Goal: Task Accomplishment & Management: Use online tool/utility

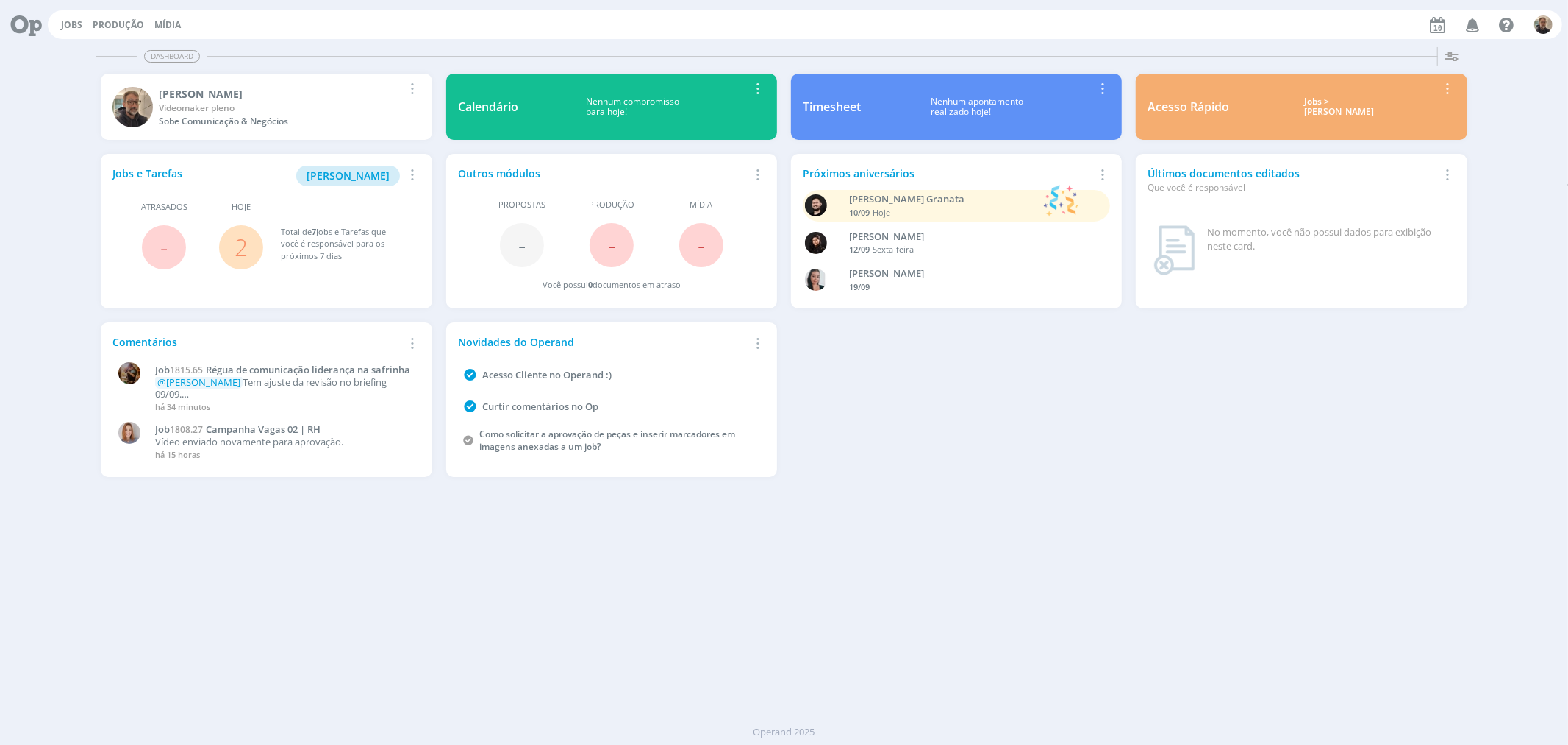
click at [239, 245] on link "2" at bounding box center [242, 246] width 13 height 31
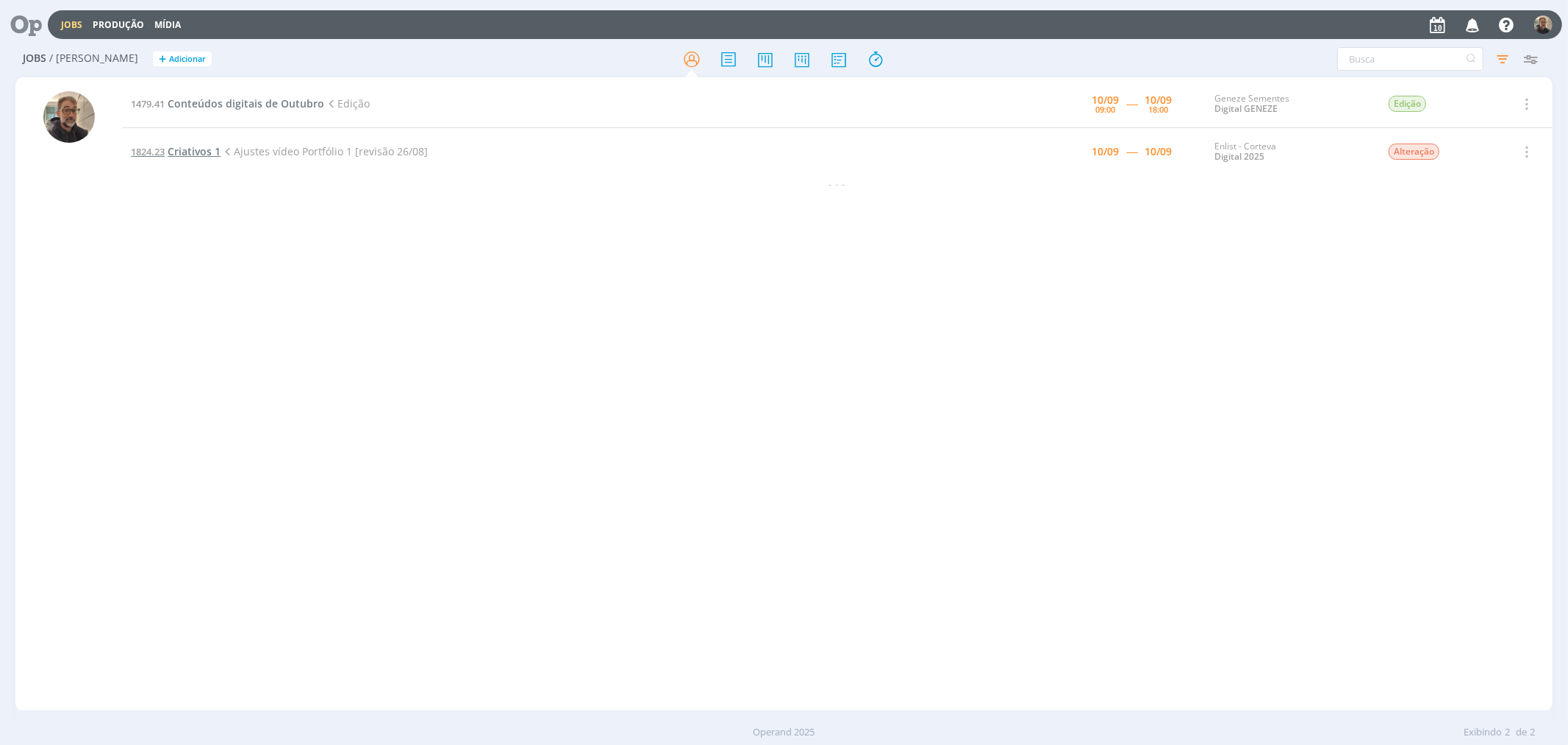
click at [191, 151] on span "Criativos 1" at bounding box center [194, 151] width 53 height 14
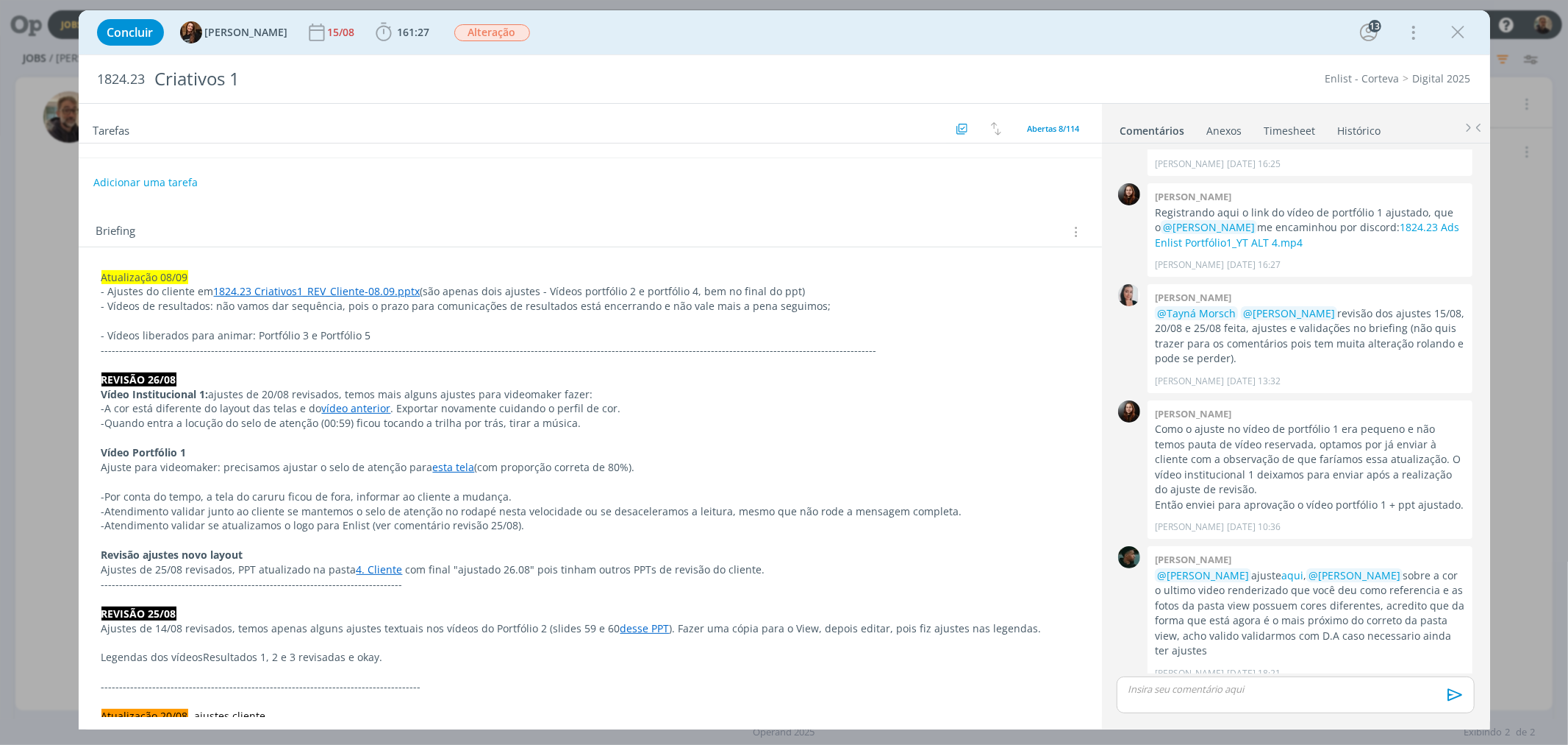
scroll to position [326, 0]
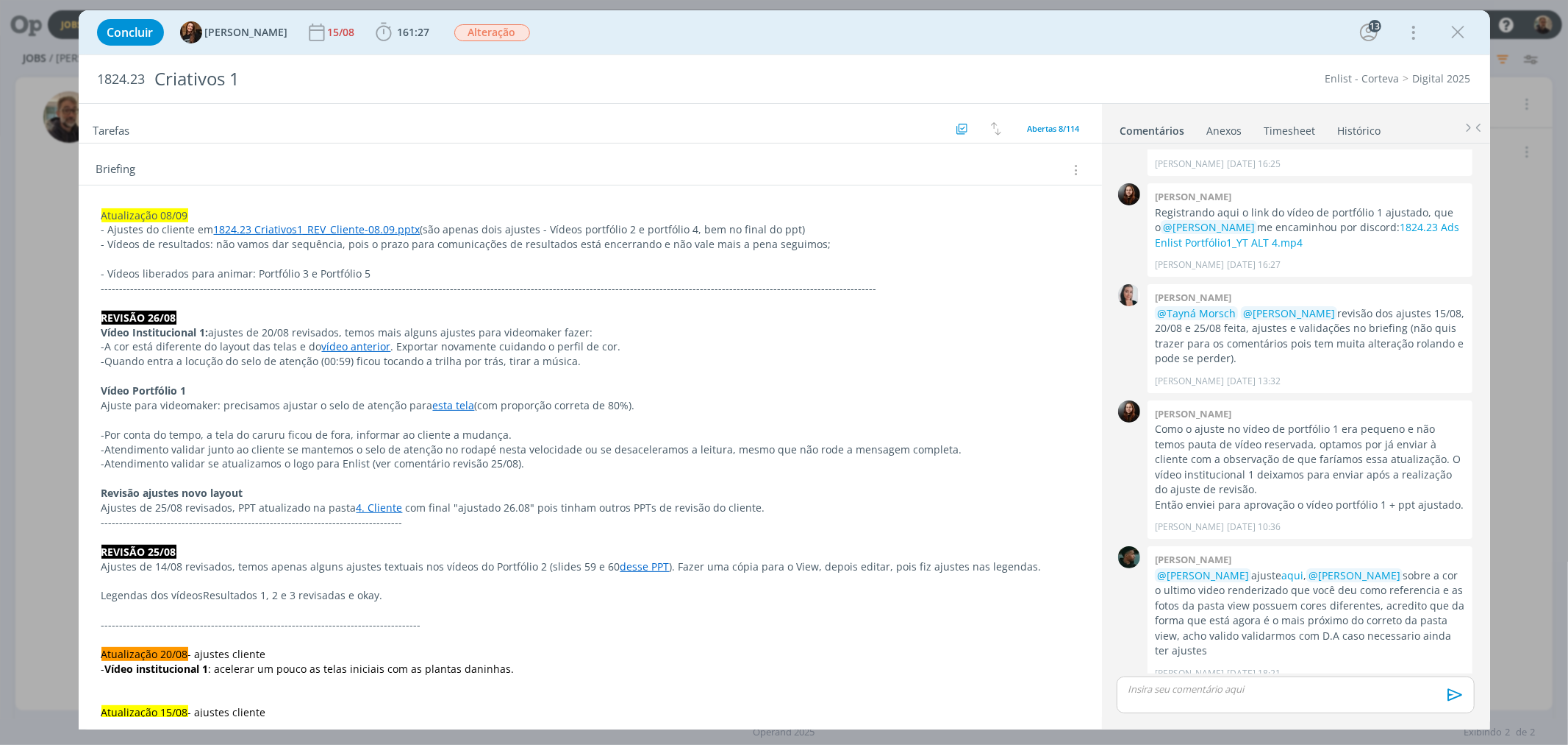
click at [349, 349] on link "vídeo anterior" at bounding box center [357, 345] width 69 height 14
click at [358, 373] on link "[URL][DOMAIN_NAME]" at bounding box center [306, 375] width 111 height 19
click at [777, 335] on p "Vídeo Institucional 1: ajustes de 20/08 revisados, temos mais alguns ajustes pa…" at bounding box center [590, 333] width 977 height 14
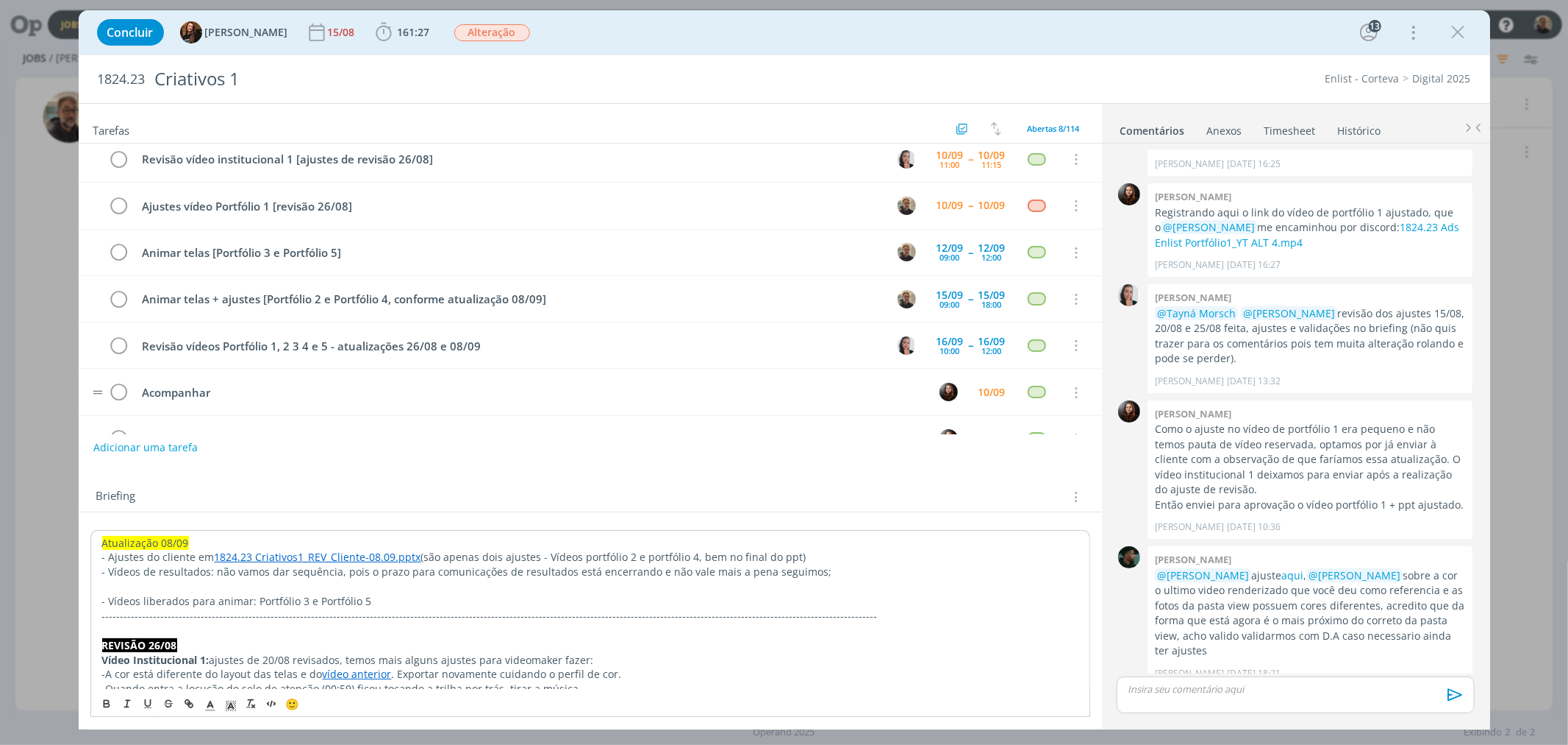
scroll to position [0, 0]
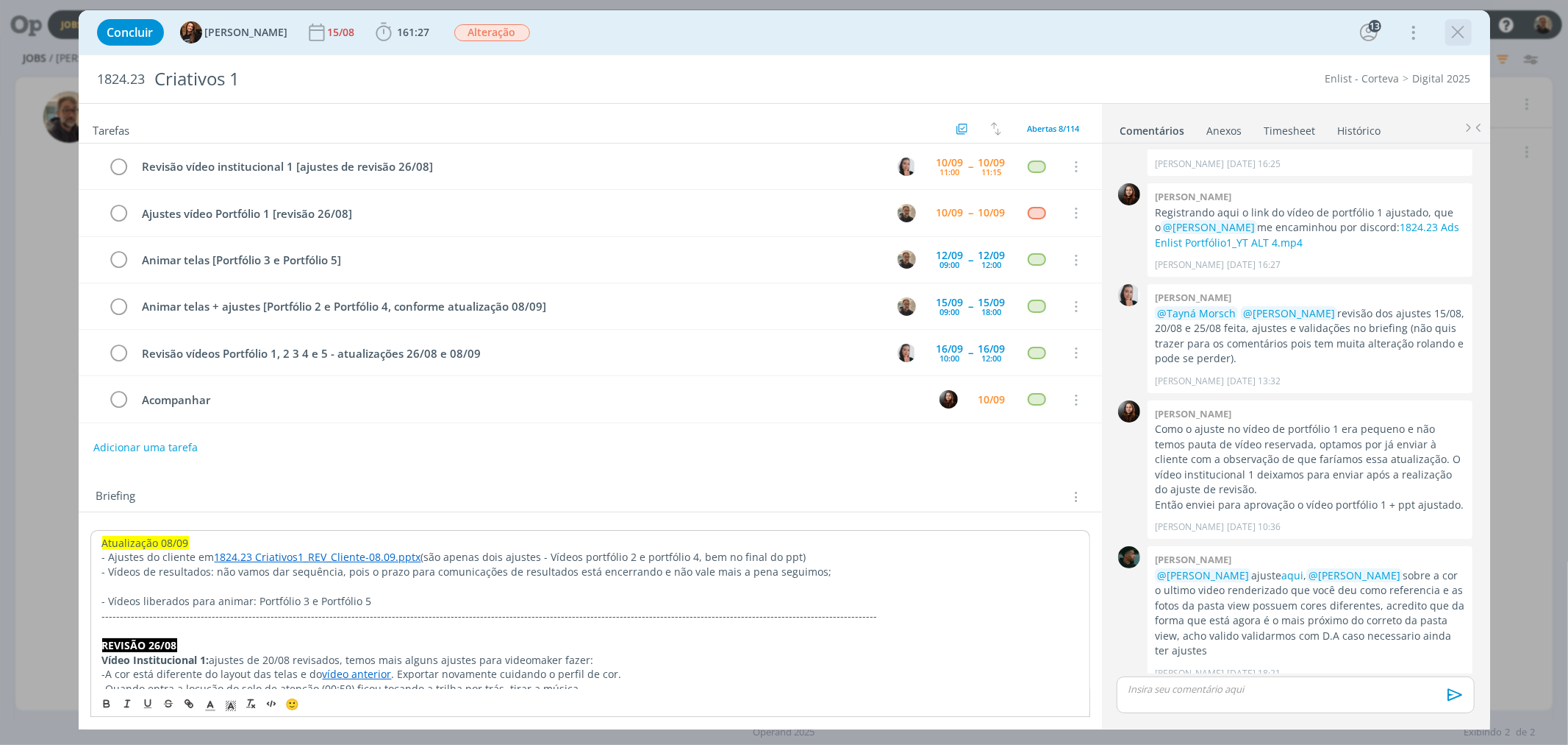
click at [1465, 31] on icon "dialog" at bounding box center [1459, 31] width 22 height 22
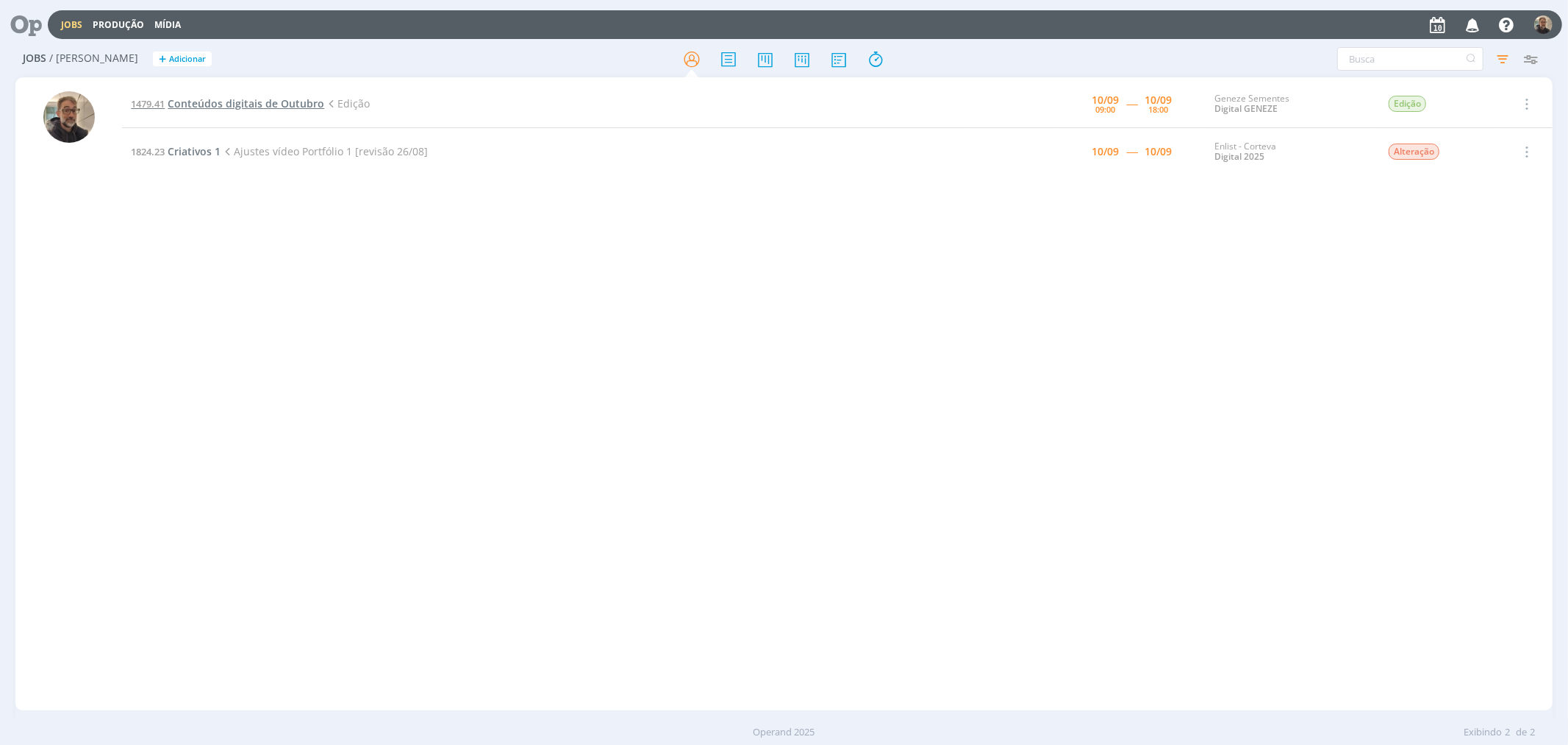
click at [213, 105] on span "Conteúdos digitais de Outubro" at bounding box center [245, 103] width 157 height 14
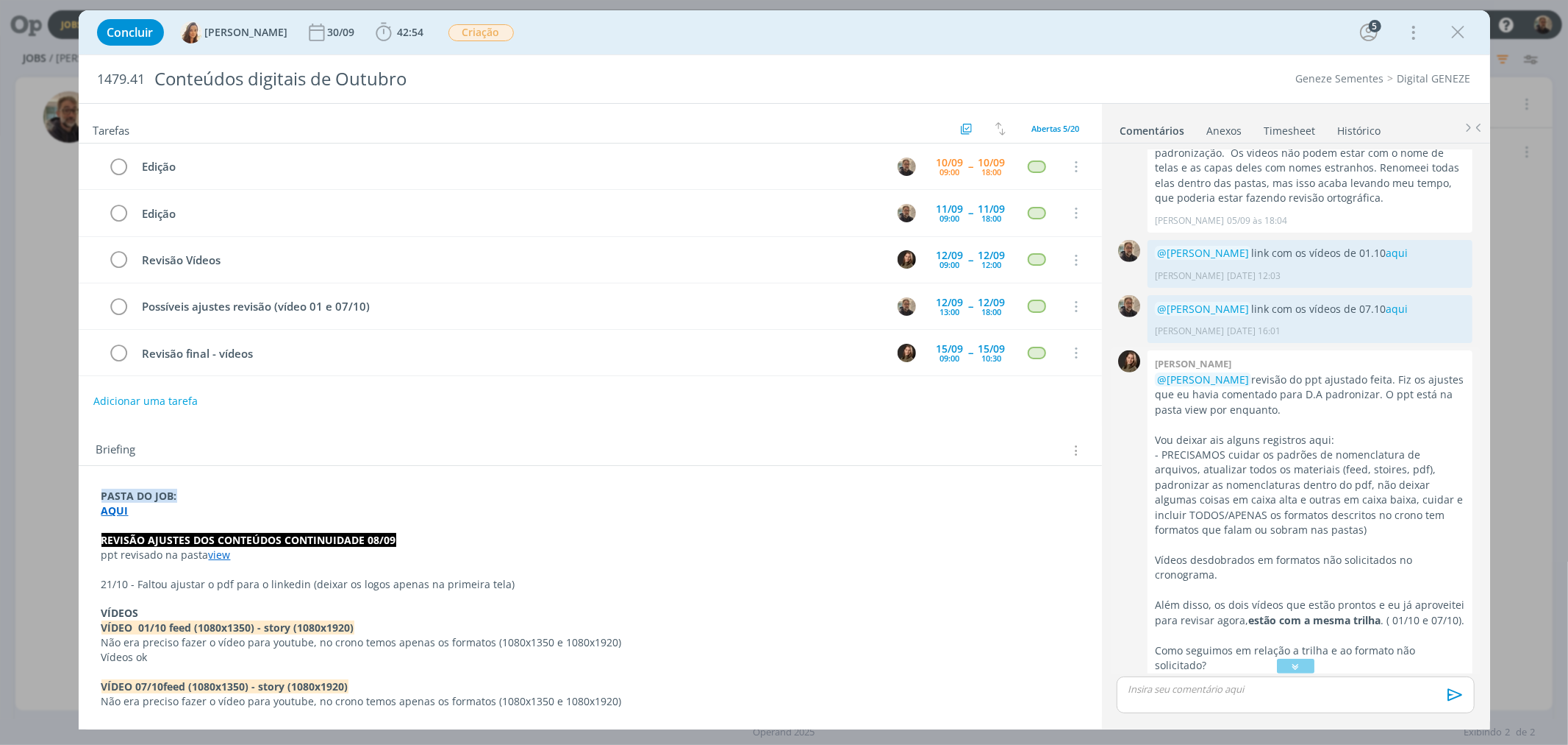
scroll to position [1131, 0]
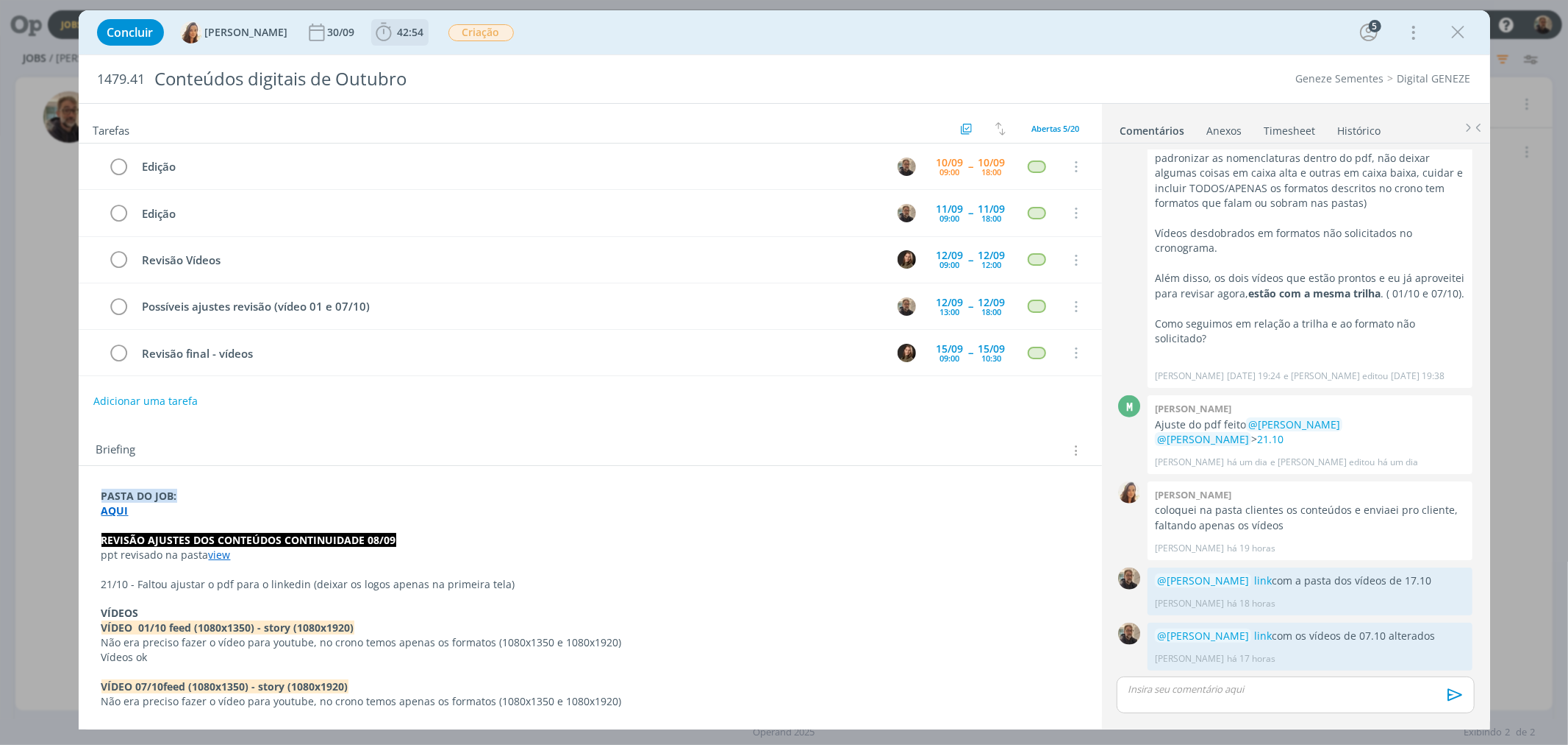
click at [397, 34] on span "42:54" at bounding box center [411, 31] width 27 height 14
click at [417, 60] on span "Iniciar" at bounding box center [433, 65] width 30 height 10
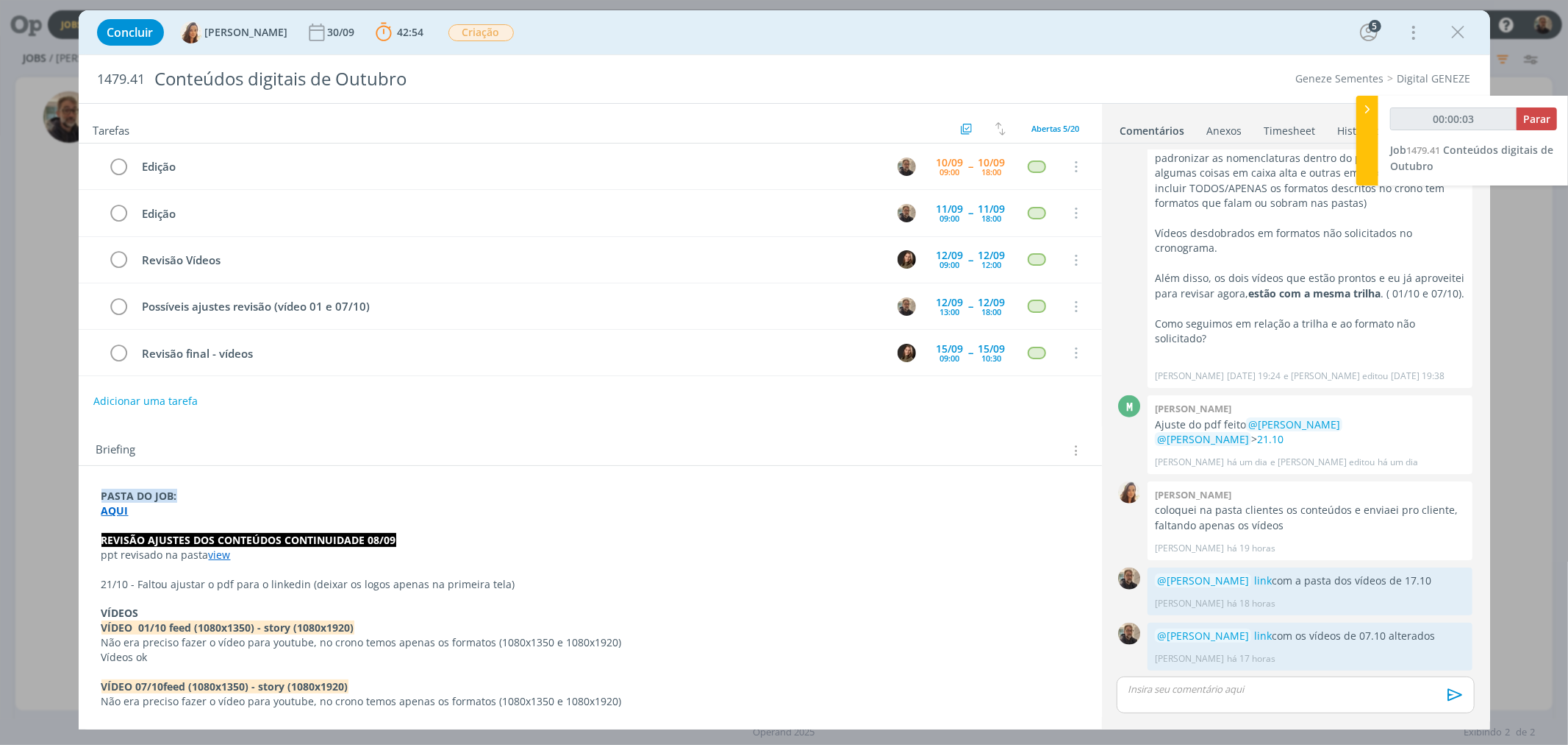
click at [119, 515] on strong "AQUI" at bounding box center [115, 510] width 28 height 14
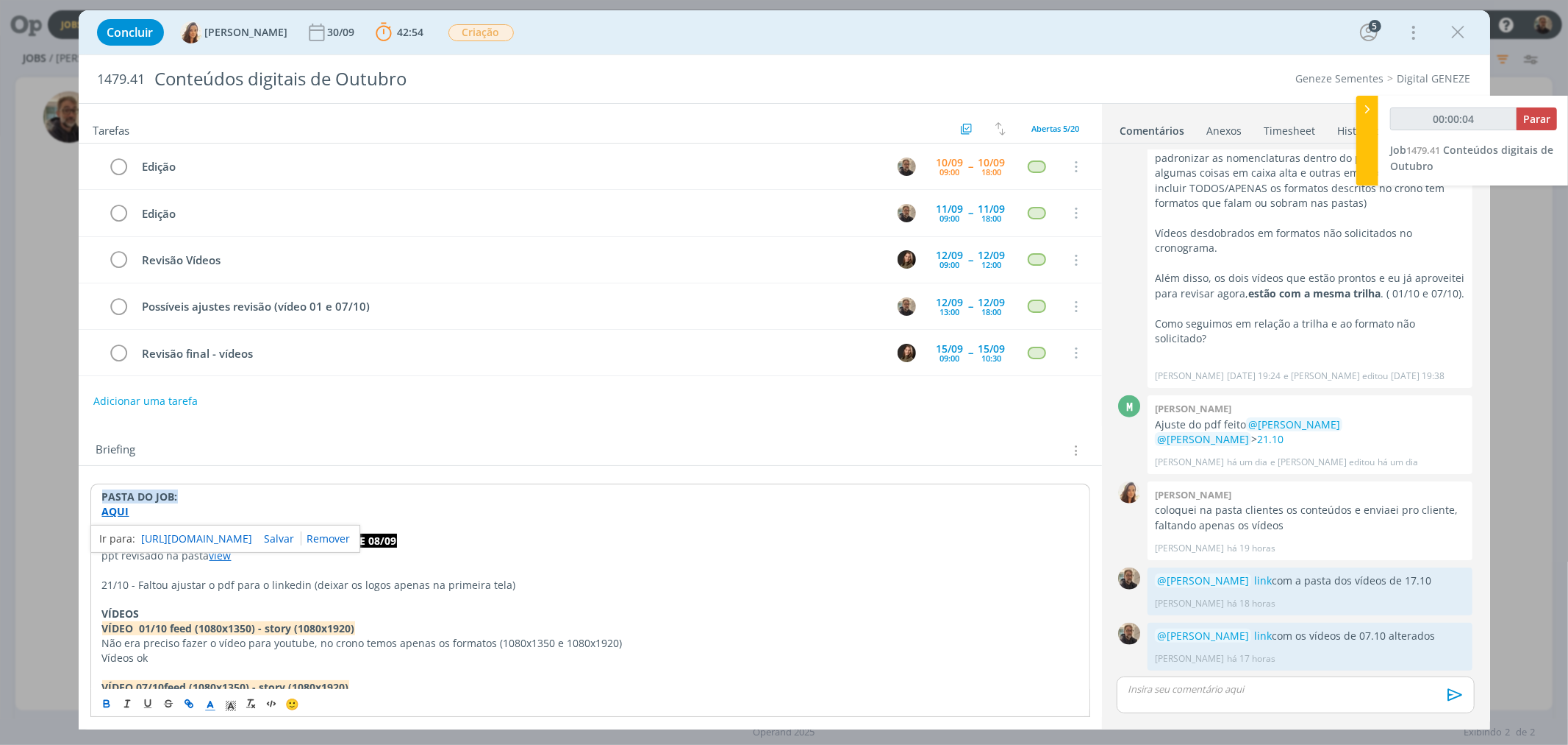
click at [167, 542] on link "[URL][DOMAIN_NAME]" at bounding box center [197, 539] width 111 height 19
type input "00:01:04"
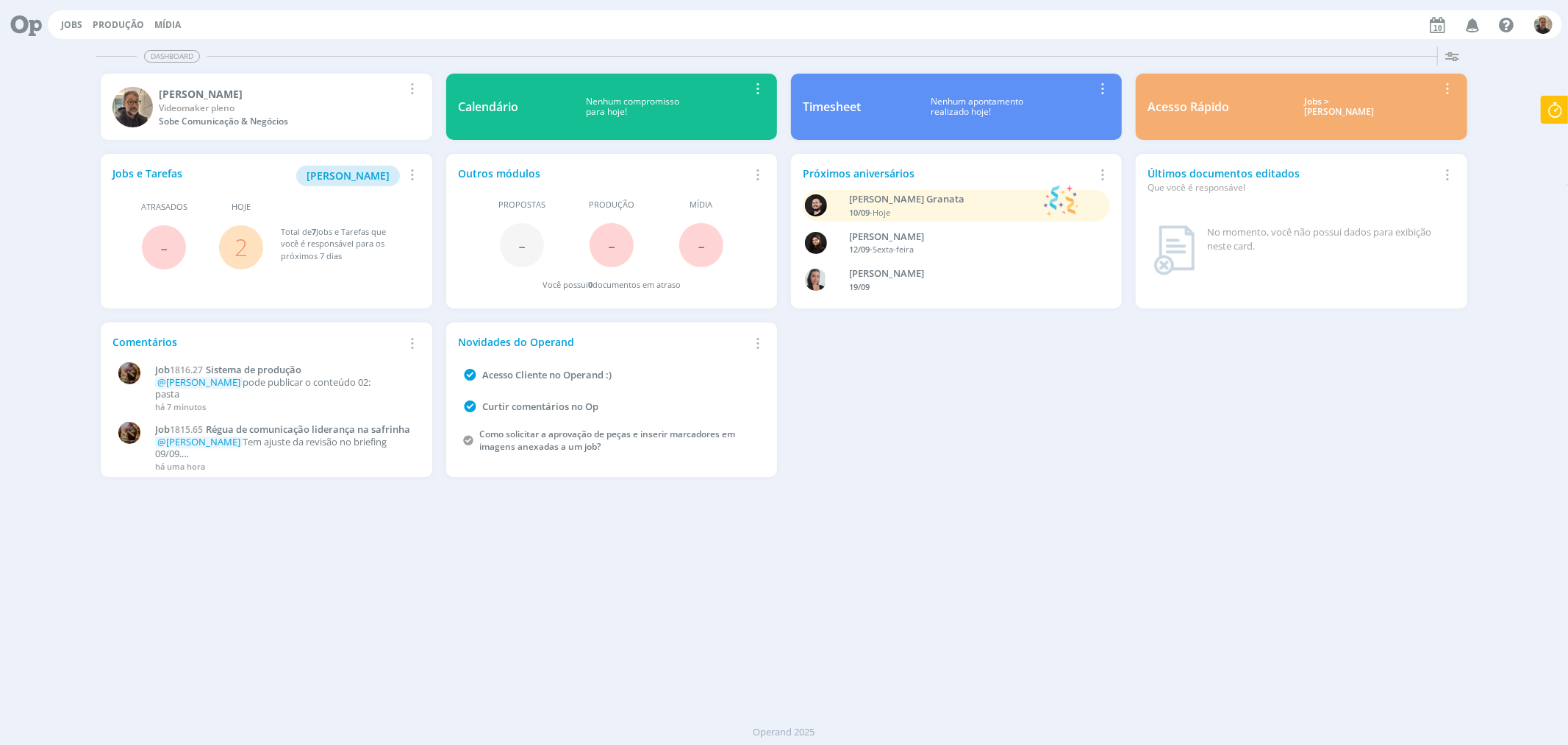
click at [239, 244] on link "2" at bounding box center [242, 246] width 13 height 31
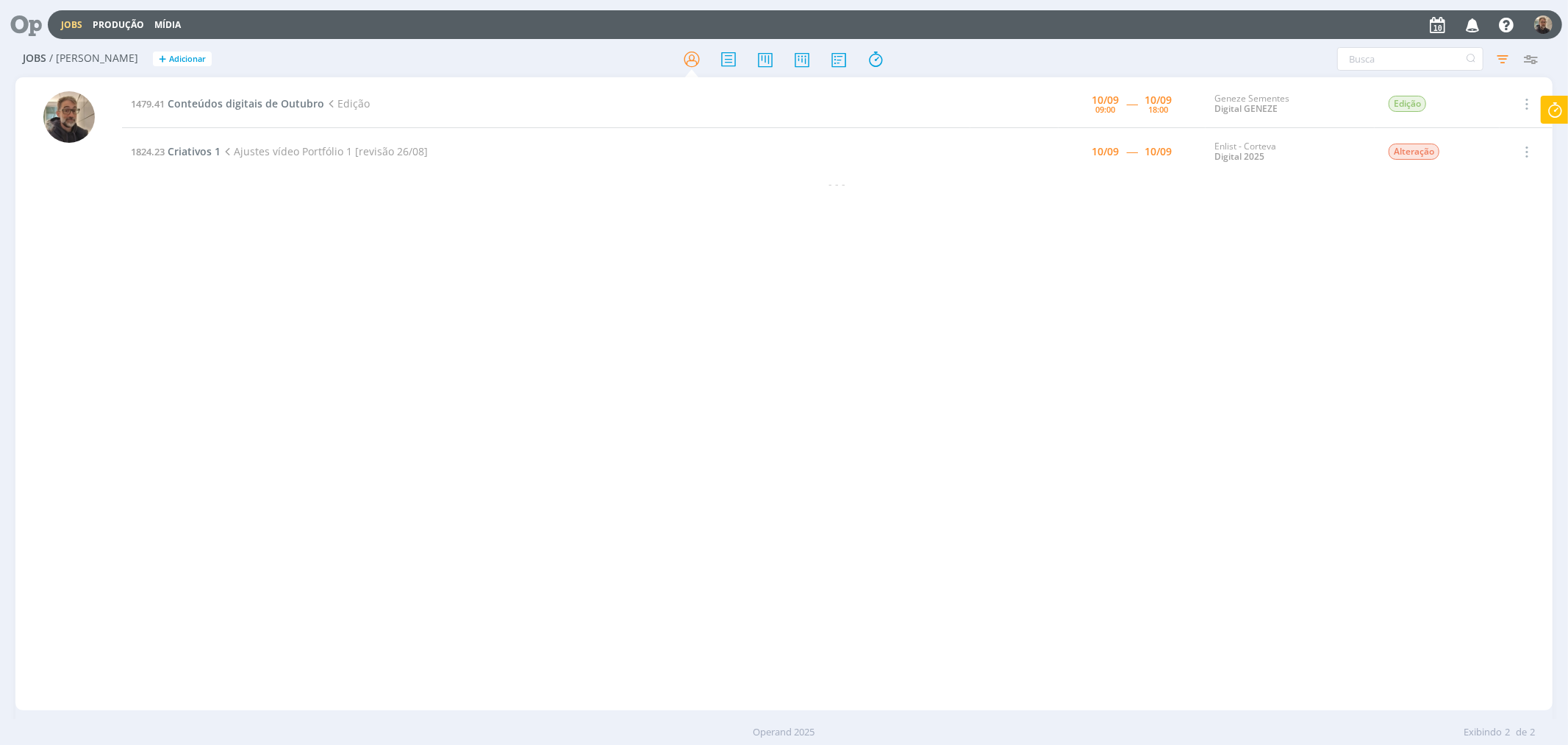
click at [278, 228] on div "1479.41 Conteúdos digitais de Outubro Edição 10/09 09:00 ----- 10/09 18:00 Gene…" at bounding box center [837, 393] width 1430 height 627
click at [242, 106] on span "Conteúdos digitais de Outubro" at bounding box center [245, 103] width 157 height 14
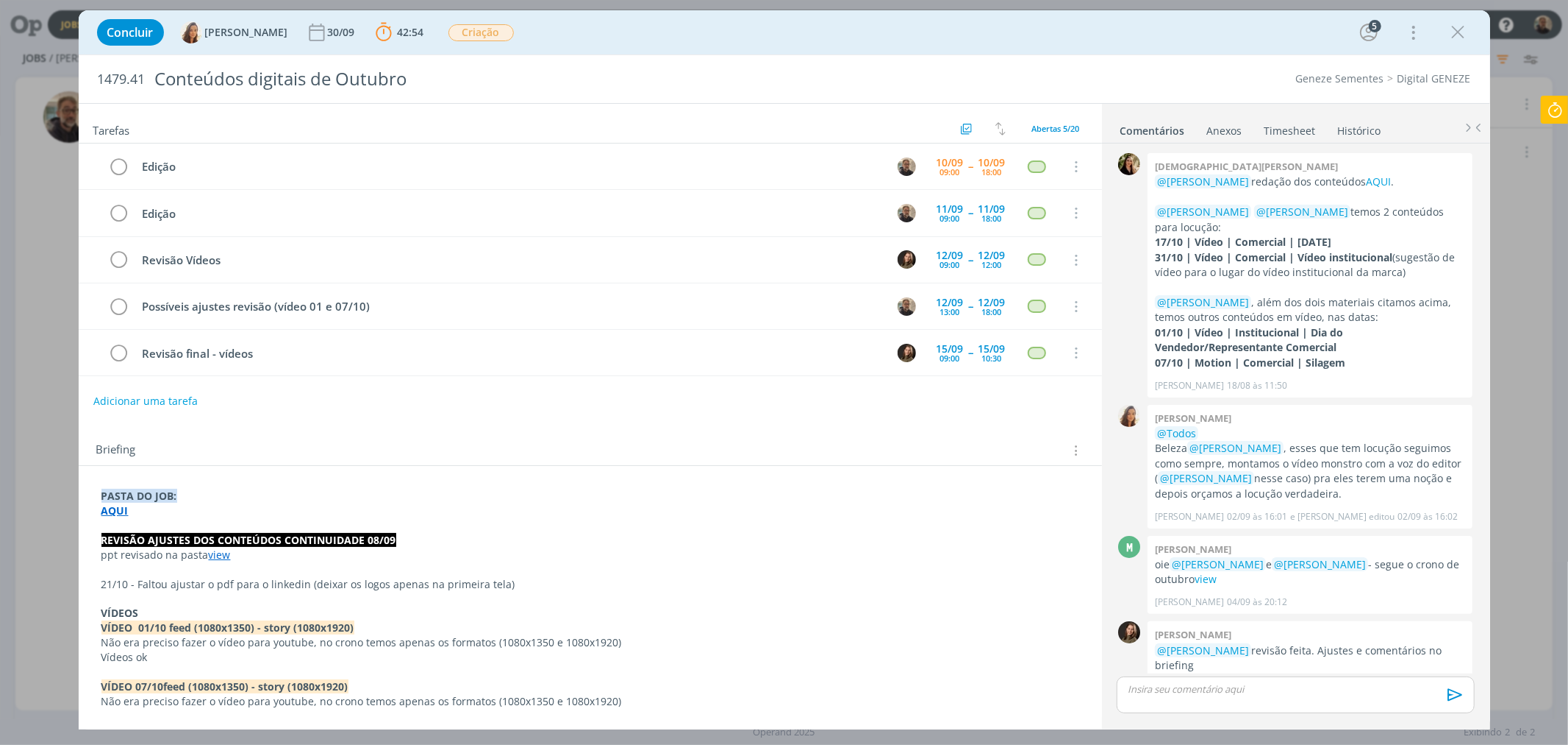
scroll to position [1131, 0]
